Goal: Task Accomplishment & Management: Manage account settings

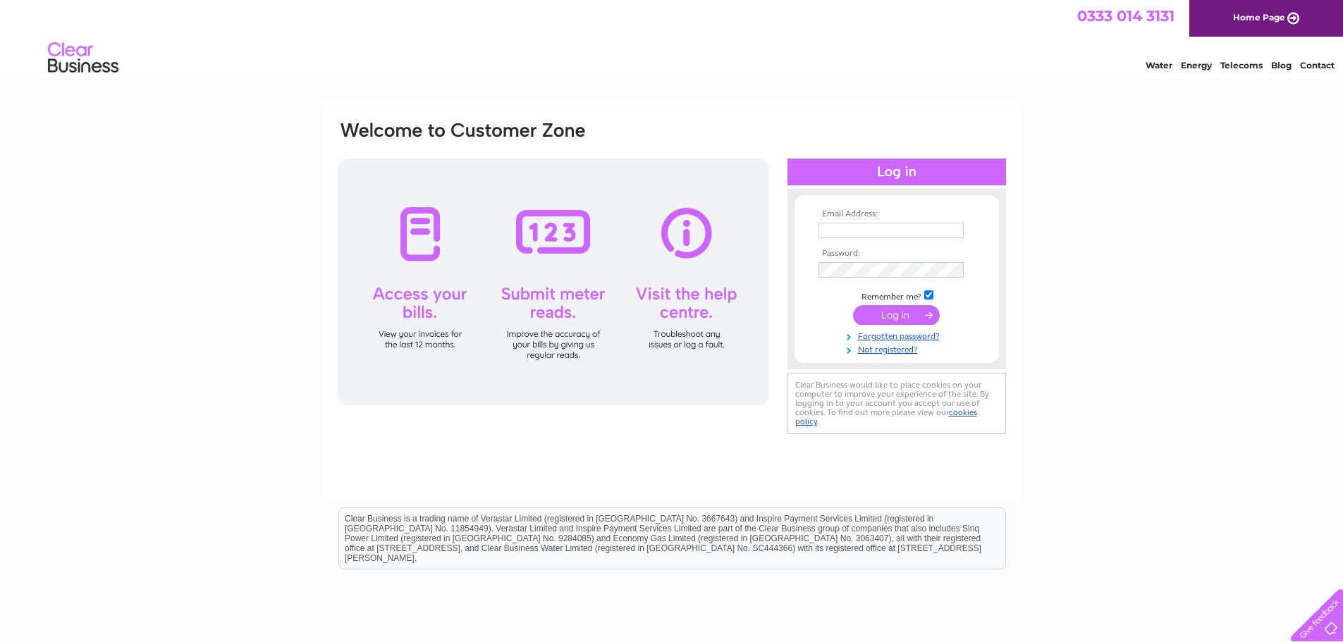
type input "[EMAIL_ADDRESS][DOMAIN_NAME]"
click at [866, 307] on input "submit" at bounding box center [896, 315] width 87 height 20
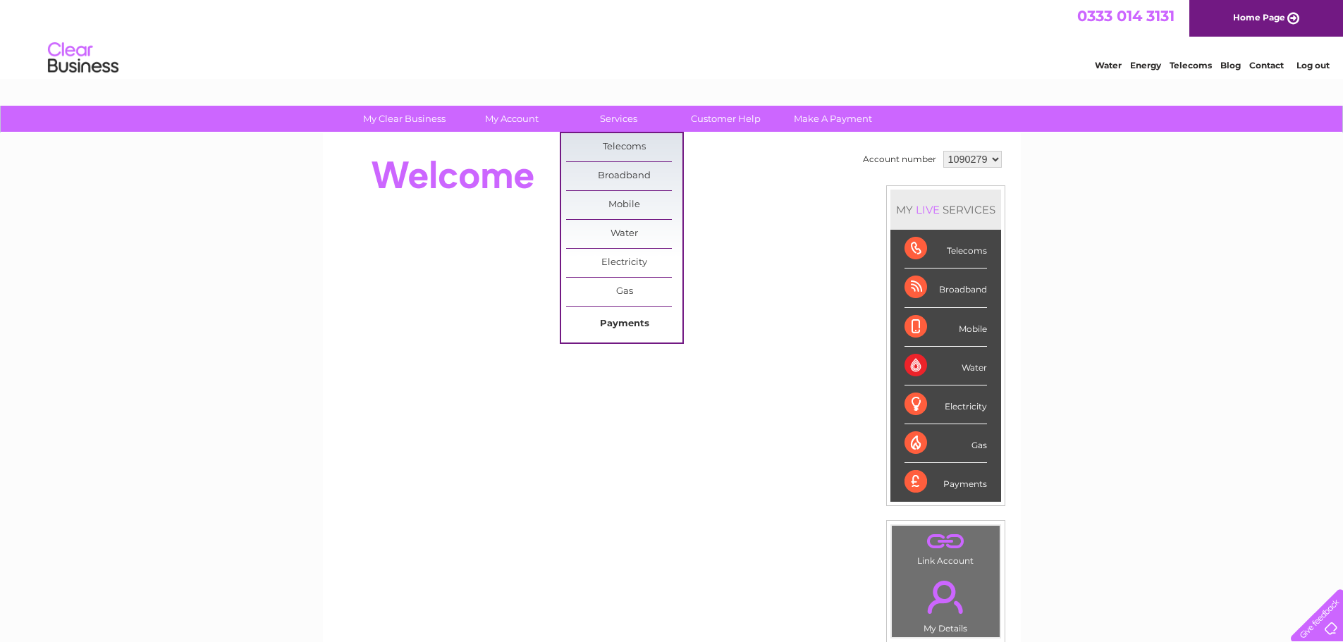
click at [627, 317] on link "Payments" at bounding box center [624, 324] width 116 height 28
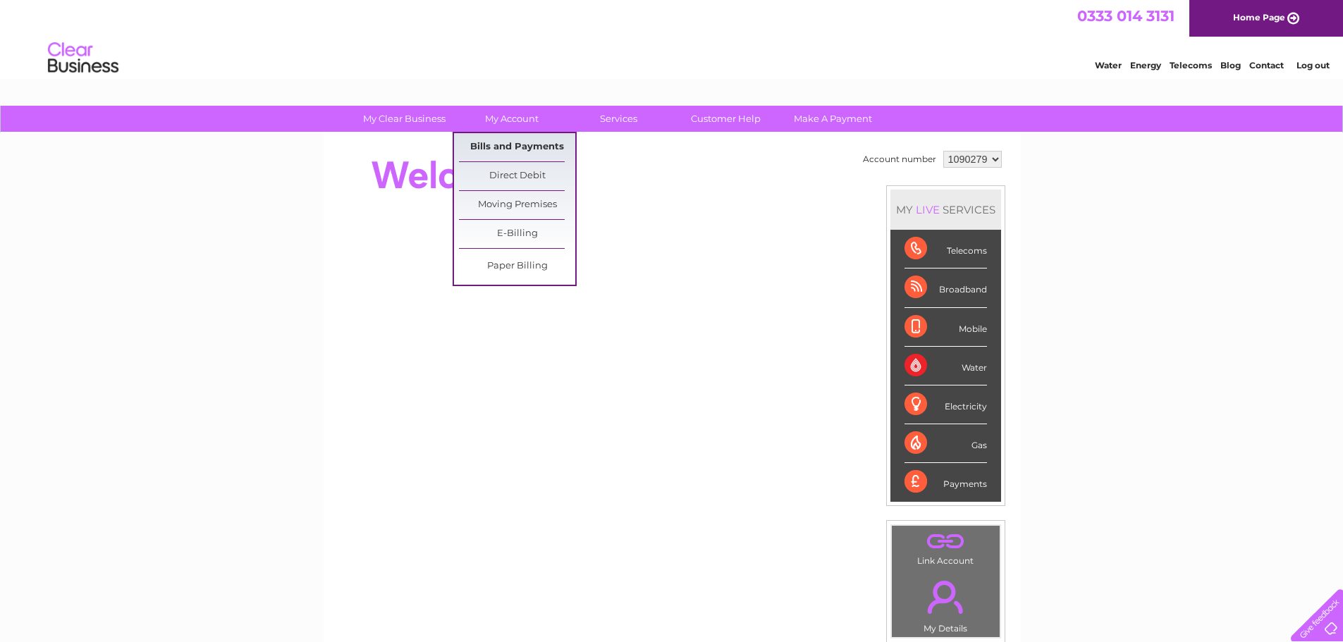
click at [494, 150] on link "Bills and Payments" at bounding box center [517, 147] width 116 height 28
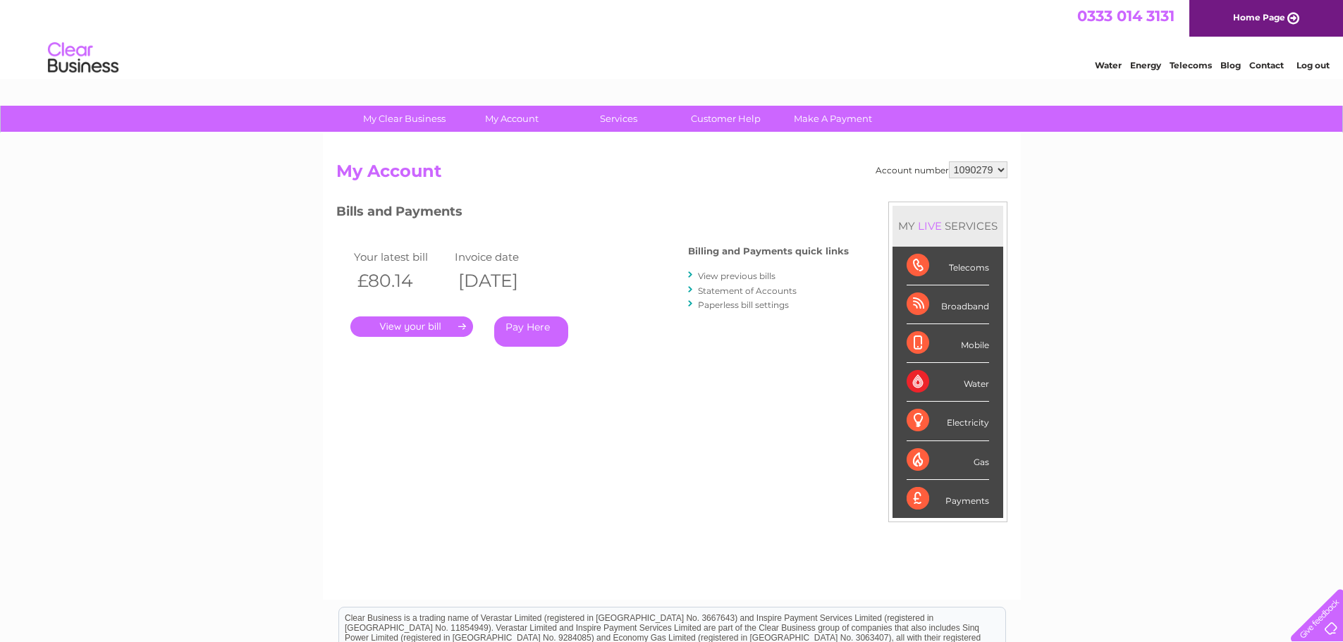
click at [720, 274] on link "View previous bills" at bounding box center [737, 276] width 78 height 11
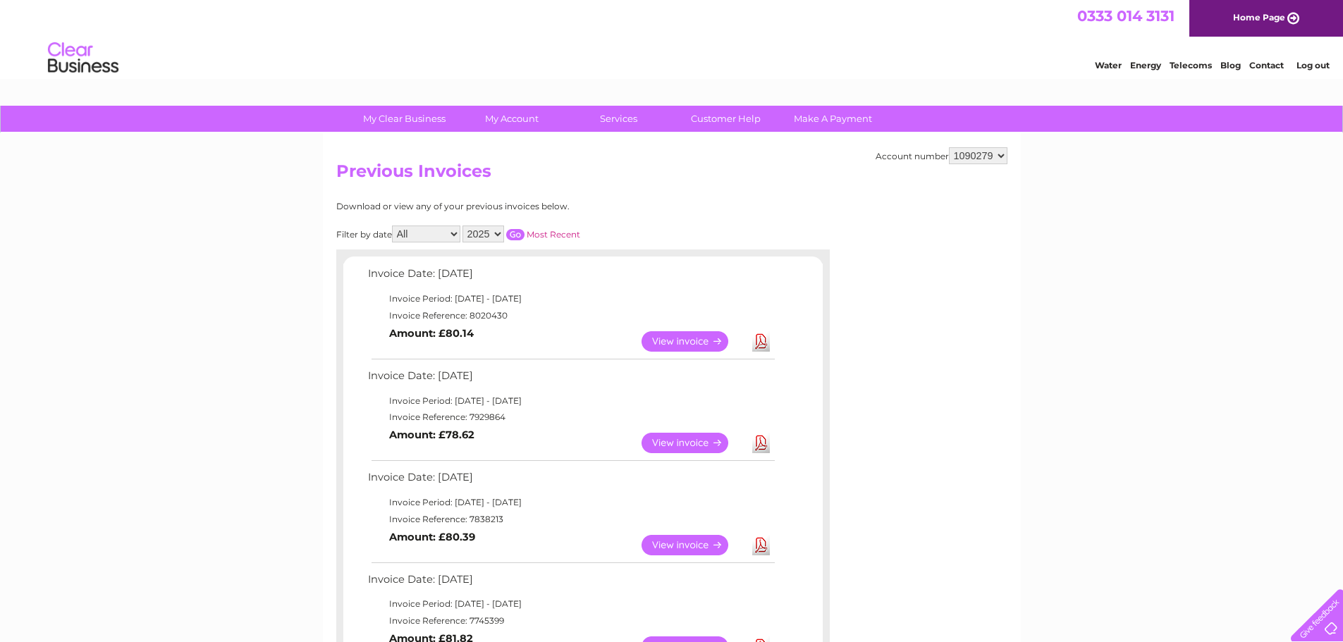
click at [499, 233] on select "2025 2024 2023 2022" at bounding box center [484, 234] width 42 height 17
select select "2024"
click at [464, 226] on select "2025 2024 2023 2022" at bounding box center [484, 234] width 42 height 17
click at [521, 234] on input "button" at bounding box center [515, 234] width 18 height 11
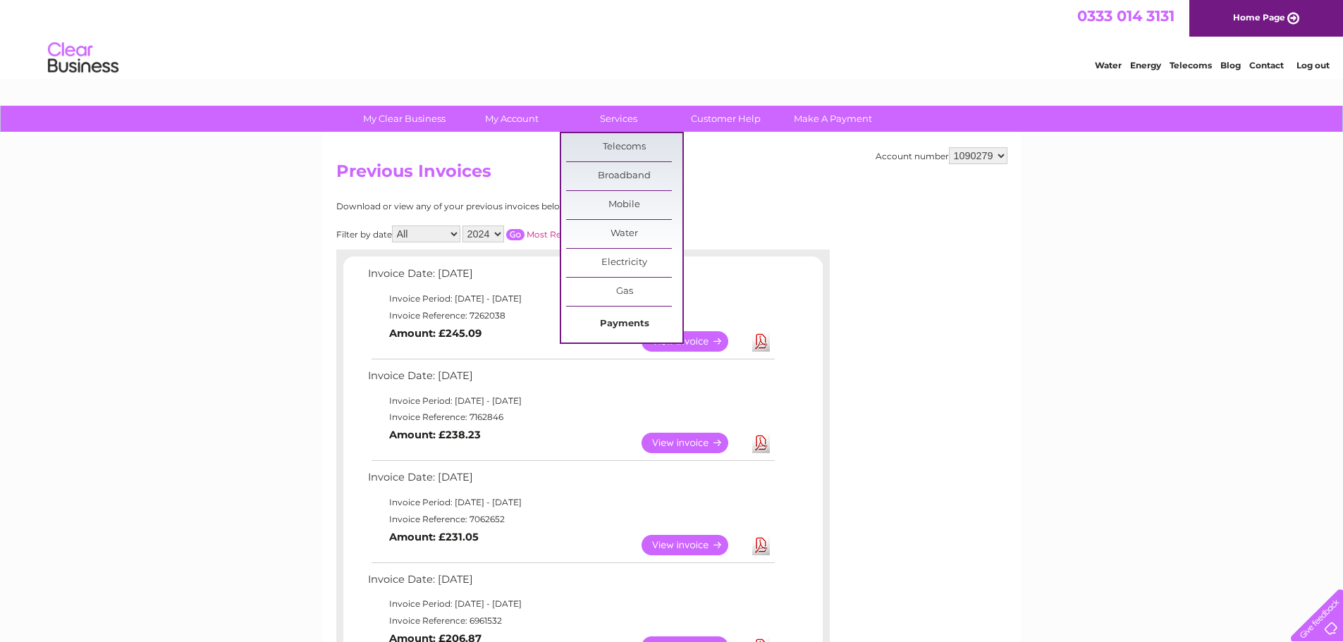
click at [617, 322] on link "Payments" at bounding box center [624, 324] width 116 height 28
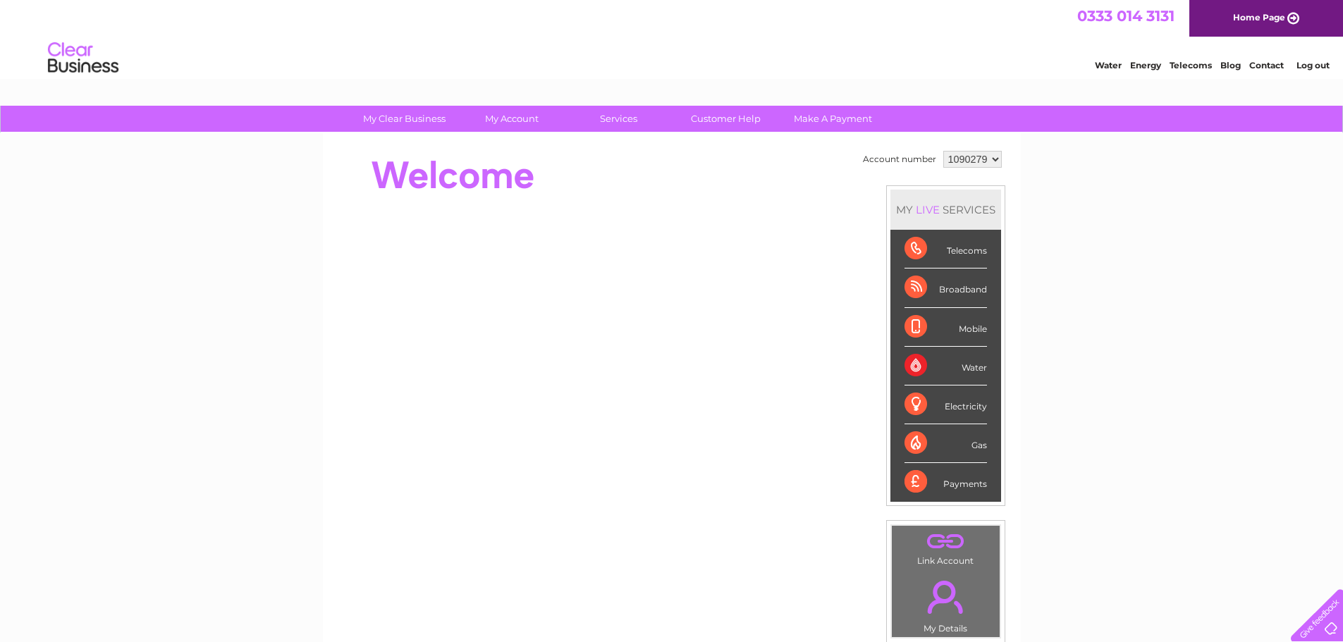
click at [943, 480] on div "Payments" at bounding box center [946, 482] width 83 height 38
click at [996, 159] on select "1090279 2953957" at bounding box center [973, 159] width 59 height 17
select select "2953957"
click at [944, 151] on select "1090279 2953957" at bounding box center [973, 159] width 59 height 17
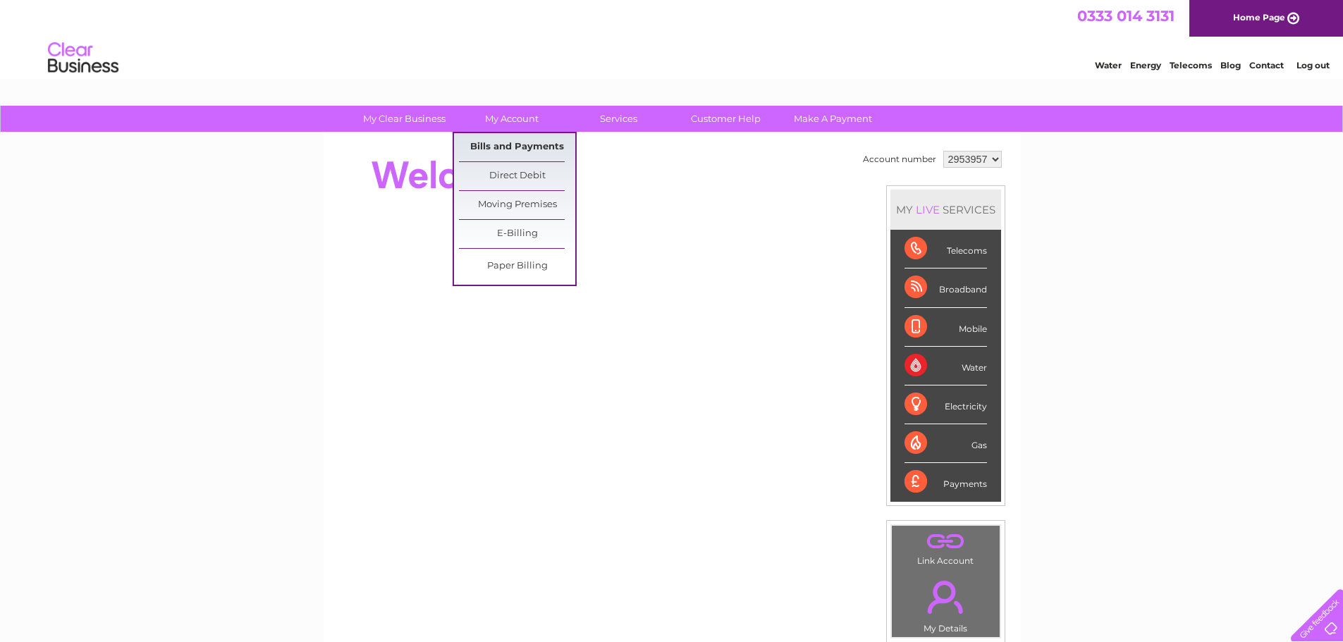
click at [504, 149] on link "Bills and Payments" at bounding box center [517, 147] width 116 height 28
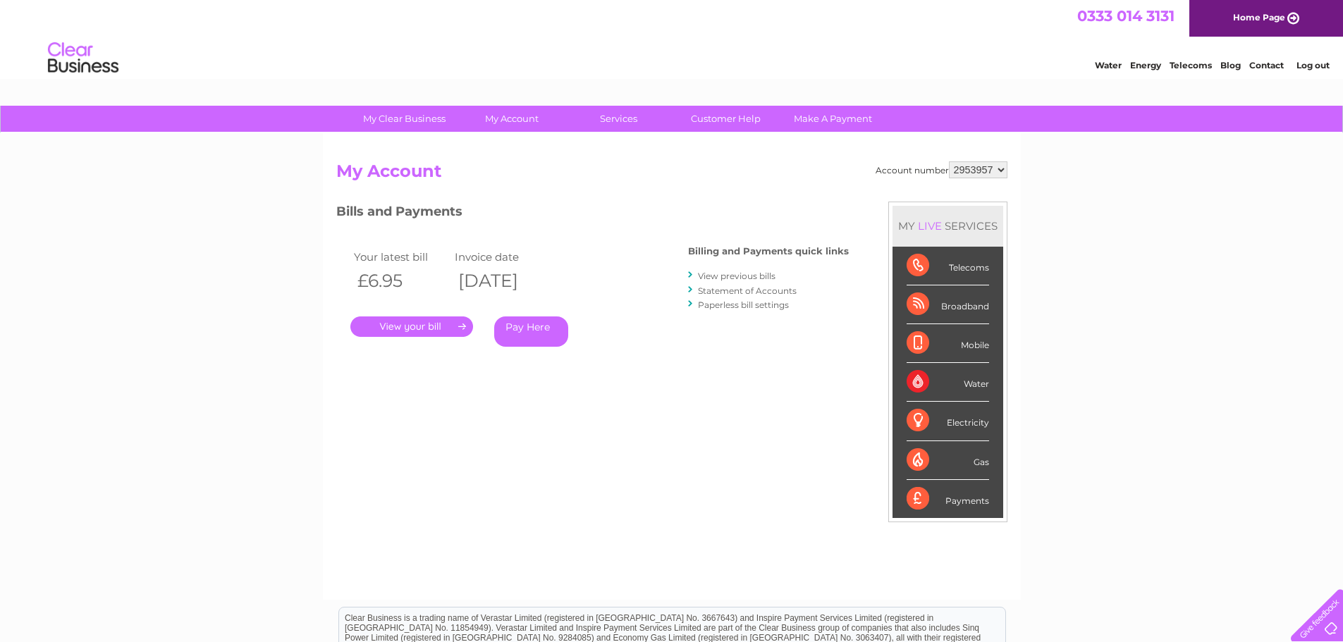
click at [411, 326] on link "." at bounding box center [411, 327] width 123 height 20
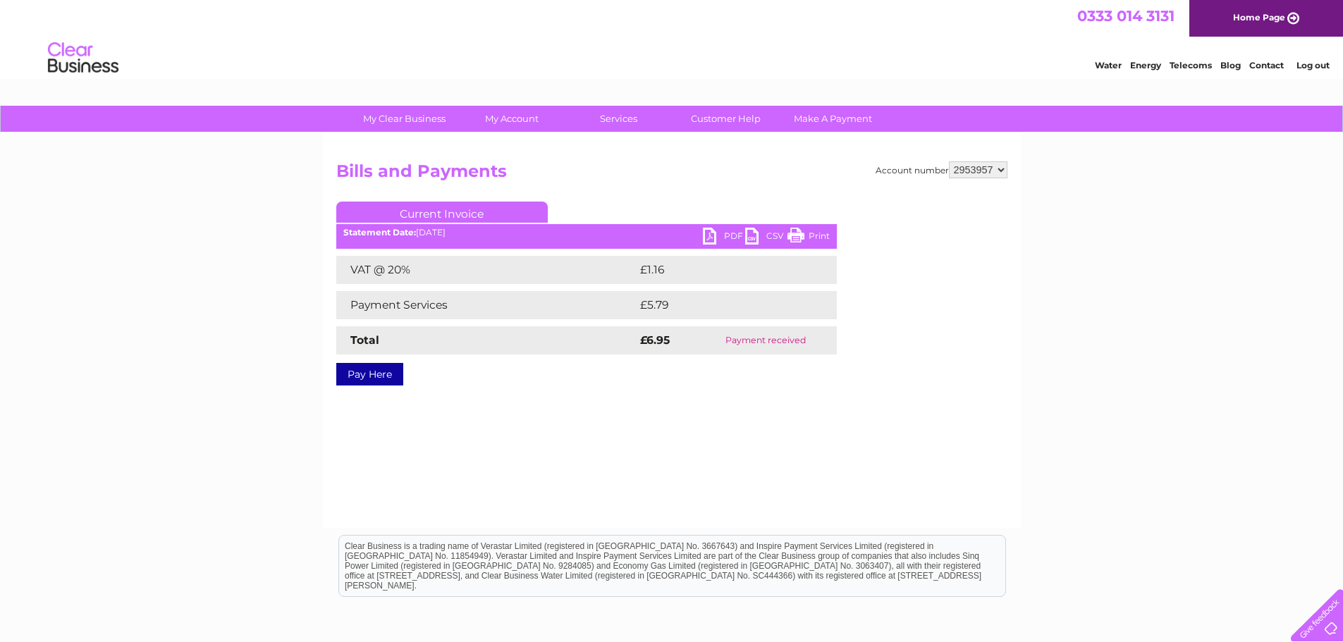
click at [721, 231] on link "PDF" at bounding box center [724, 238] width 42 height 20
